Goal: Navigation & Orientation: Find specific page/section

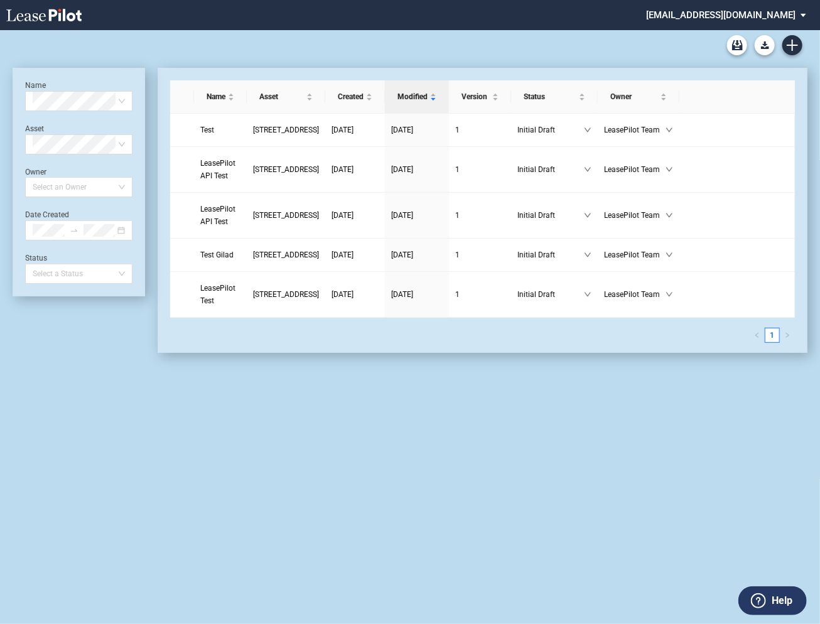
click at [732, 17] on md-select "[EMAIL_ADDRESS][DOMAIN_NAME] Super Admin Area Admin Area Settings Sign Out" at bounding box center [731, 14] width 172 height 28
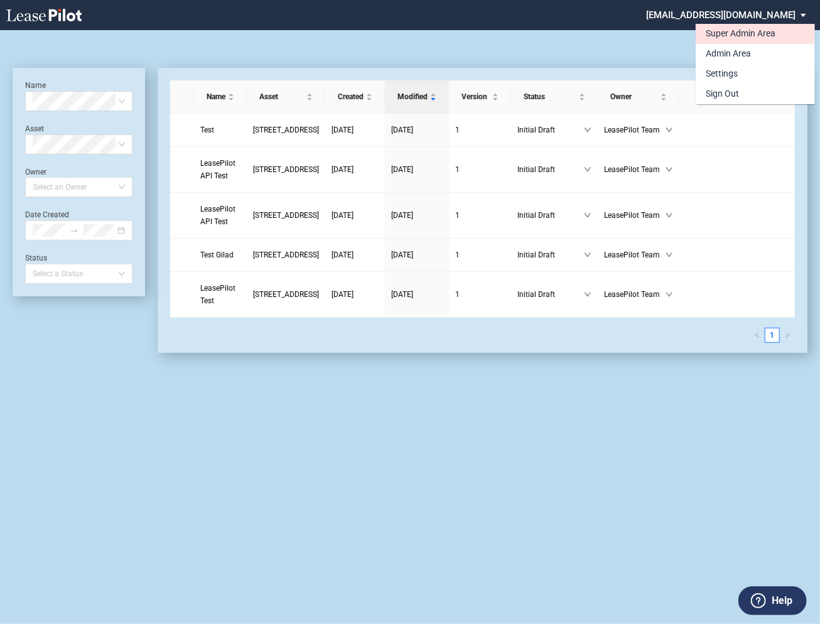
click at [714, 34] on div "Super Admin Area" at bounding box center [741, 34] width 70 height 13
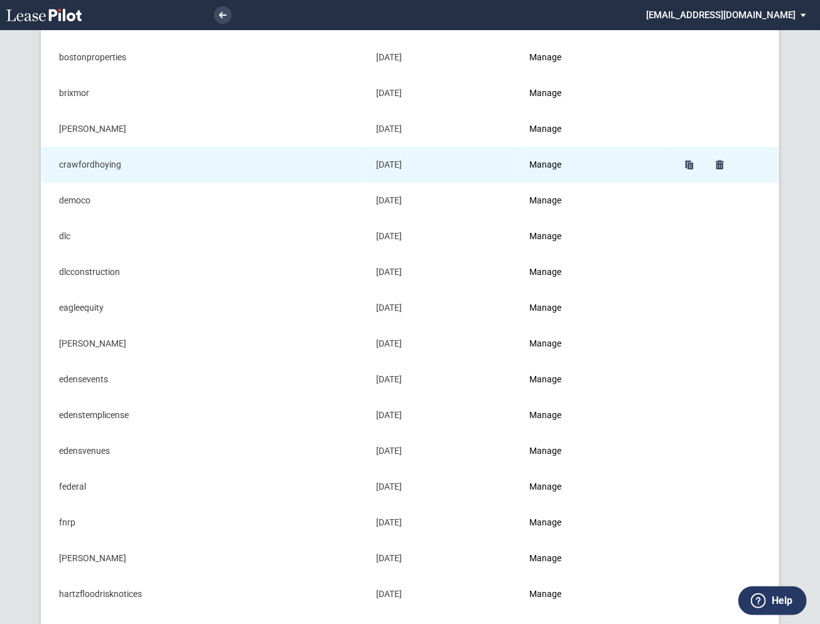
scroll to position [238, 0]
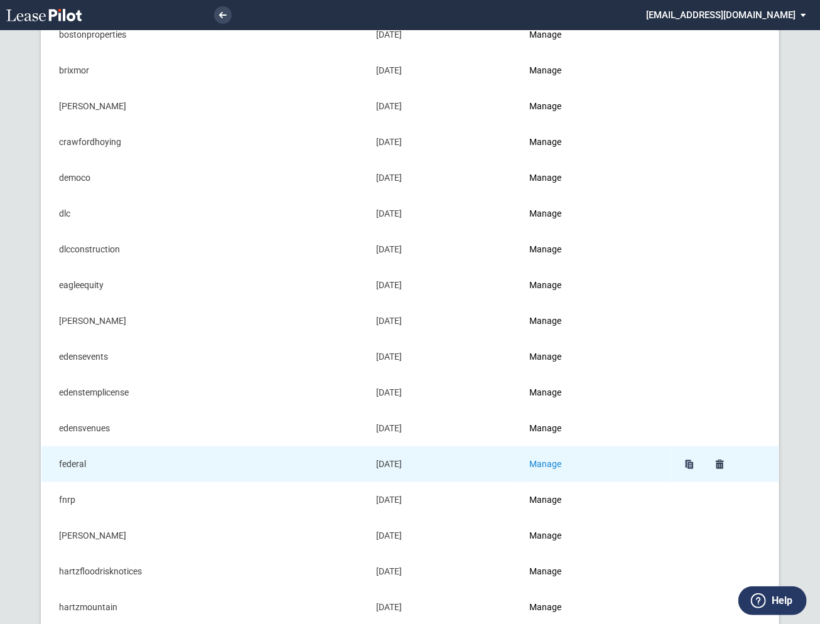
click at [559, 463] on link "Manage" at bounding box center [546, 464] width 32 height 10
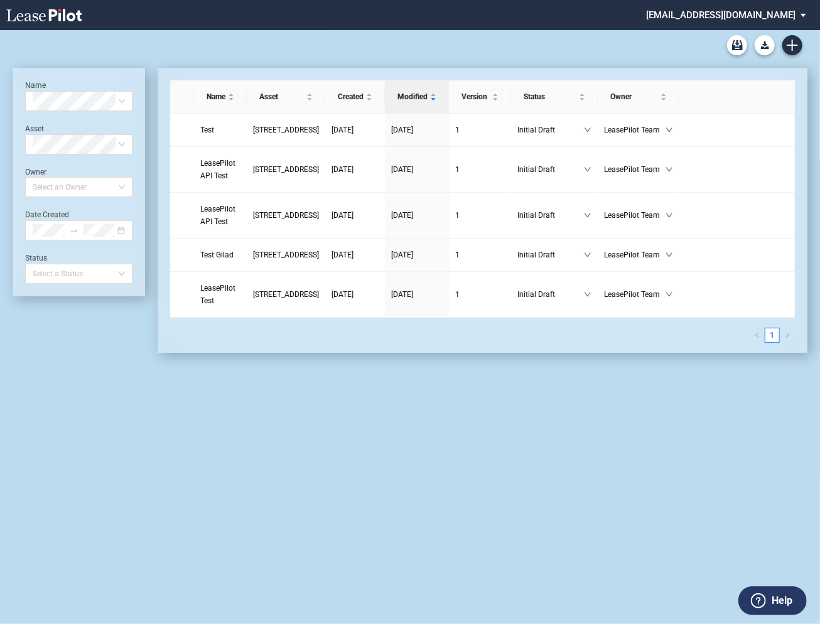
click at [756, 12] on md-select "admin@leasepilot.co Super Admin Area Admin Area Settings Sign Out" at bounding box center [731, 14] width 172 height 28
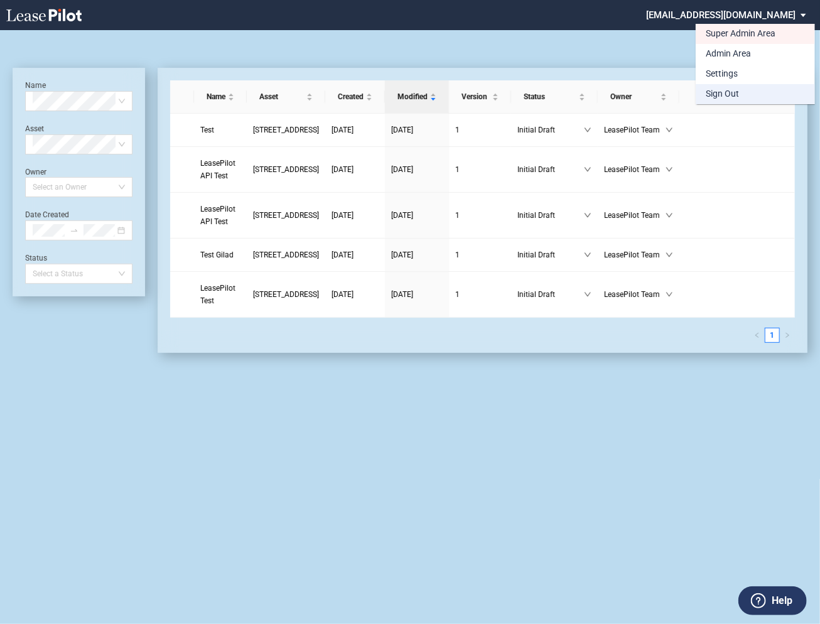
click at [713, 95] on div "Sign Out" at bounding box center [722, 94] width 33 height 13
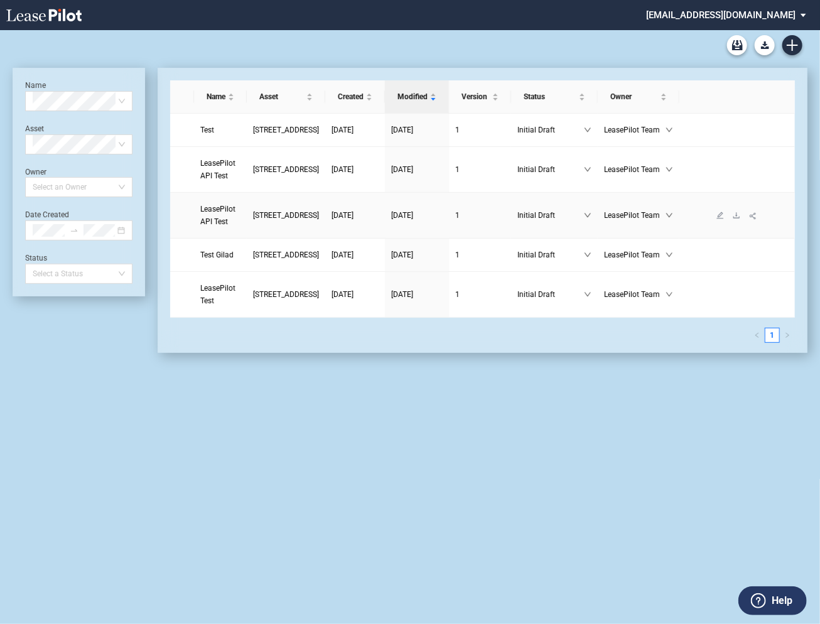
scroll to position [30, 0]
